Goal: Check status: Check status

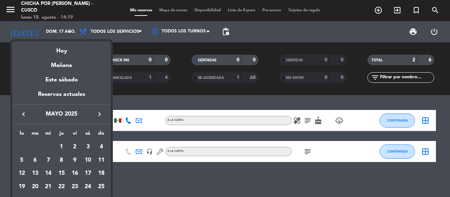
click at [23, 114] on icon "keyboard_arrow_left" at bounding box center [23, 114] width 8 height 8
click at [77, 186] on div "18" at bounding box center [75, 186] width 12 height 12
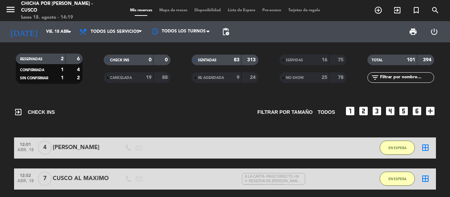
click at [123, 77] on span "CANCELADA" at bounding box center [121, 78] width 22 height 4
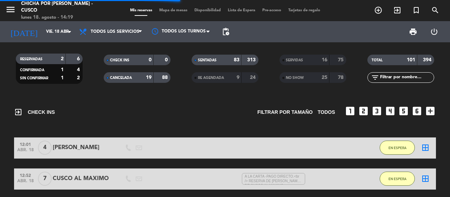
click at [287, 59] on span "SERVIDAS" at bounding box center [294, 60] width 17 height 4
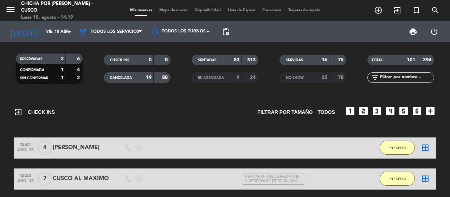
click at [126, 78] on span "CANCELADA" at bounding box center [121, 78] width 22 height 4
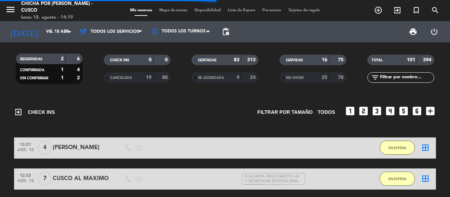
click at [291, 78] on span "NO SHOW" at bounding box center [295, 78] width 18 height 4
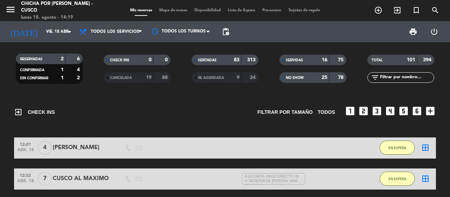
click at [207, 80] on div "RE AGENDADA" at bounding box center [209, 77] width 32 height 8
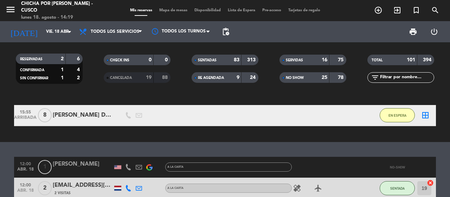
scroll to position [141, 0]
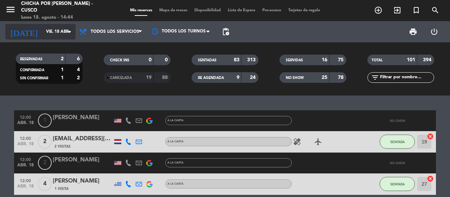
click at [54, 29] on input "vie. 18 abr." at bounding box center [71, 32] width 56 height 12
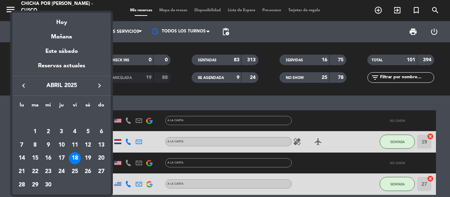
click at [99, 85] on icon "keyboard_arrow_right" at bounding box center [99, 85] width 8 height 8
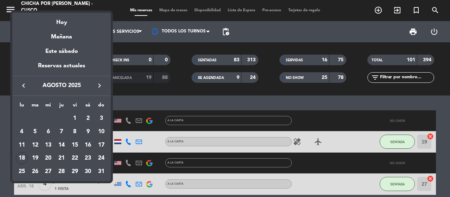
click at [85, 155] on div "23" at bounding box center [88, 158] width 12 height 12
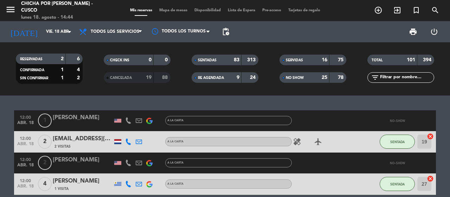
type input "sáb. 23 ago."
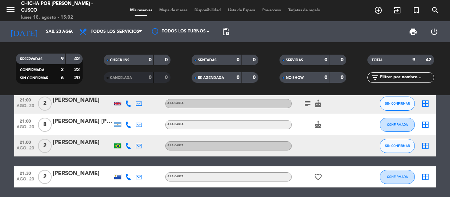
scroll to position [105, 0]
